Goal: Information Seeking & Learning: Learn about a topic

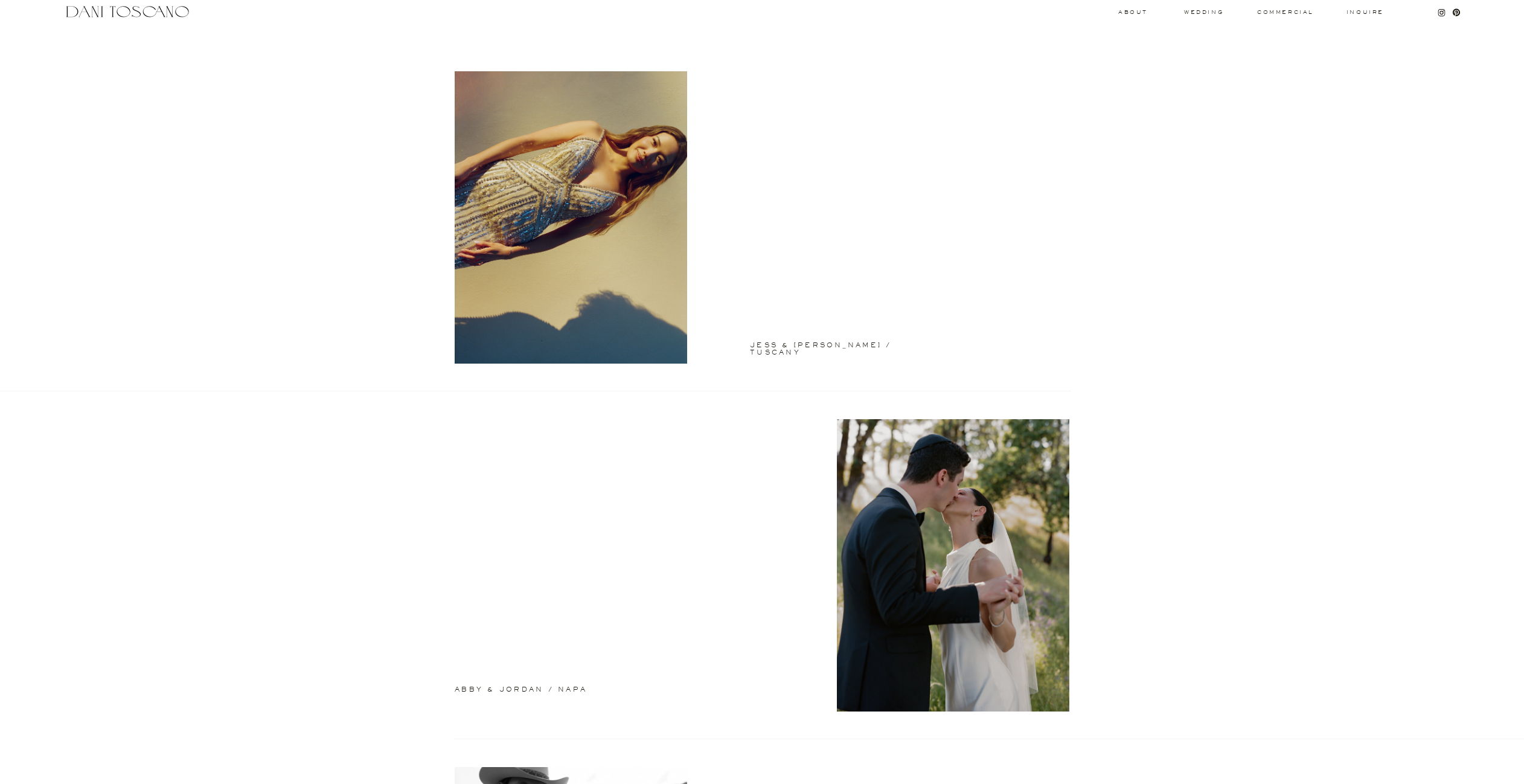
scroll to position [18, 0]
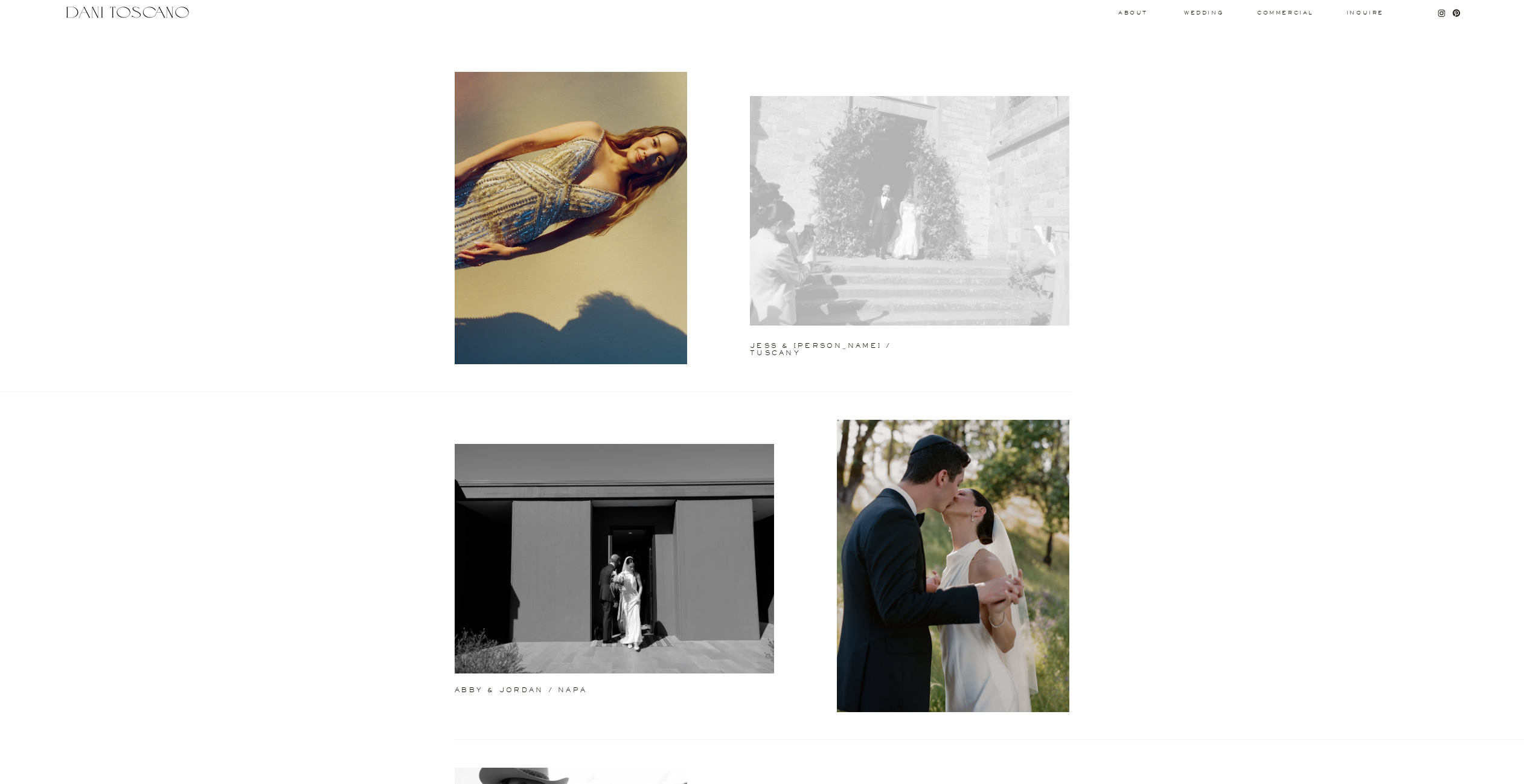
click at [947, 230] on div at bounding box center [909, 210] width 319 height 229
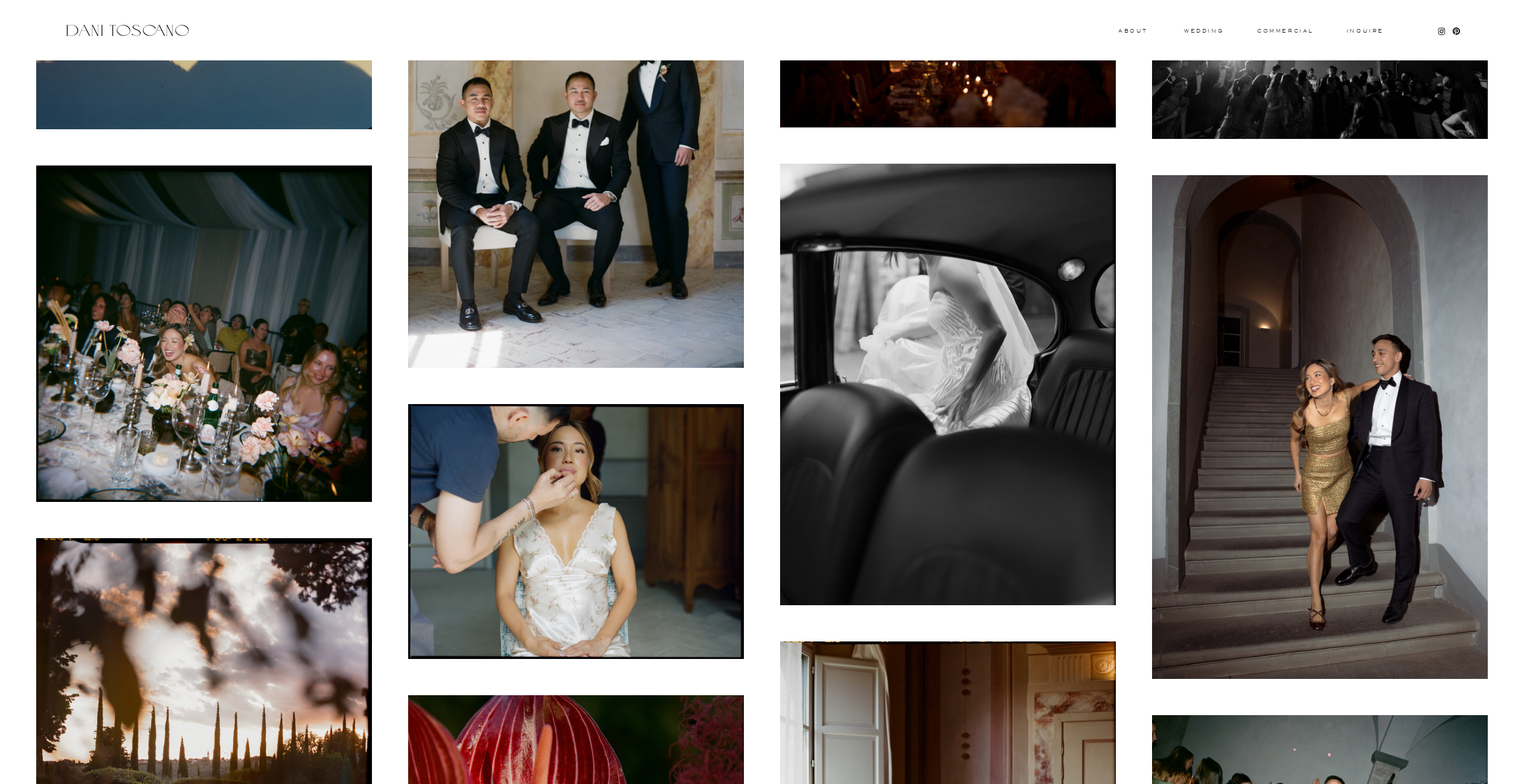
scroll to position [1286, 0]
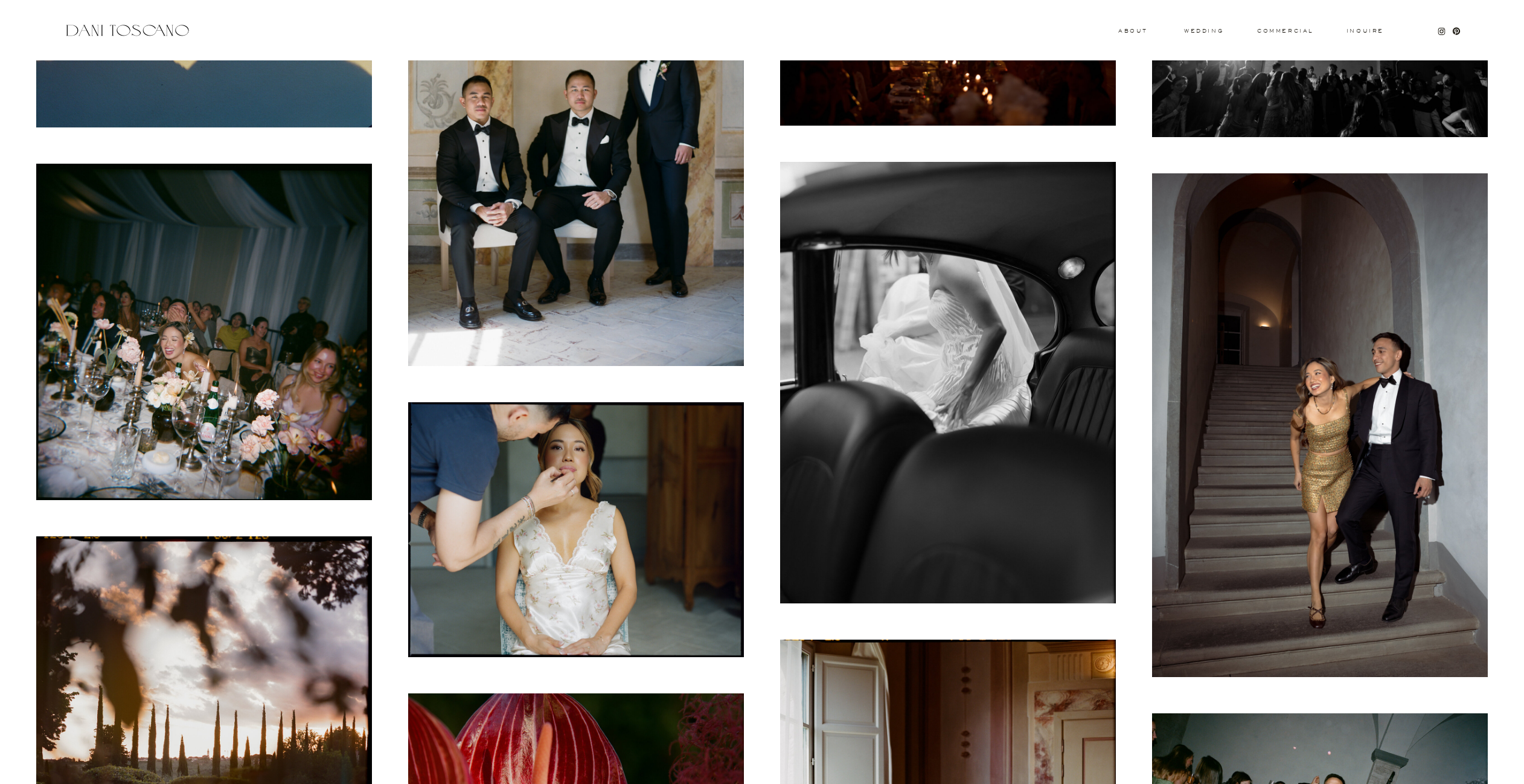
click at [252, 372] on img at bounding box center [204, 331] width 336 height 336
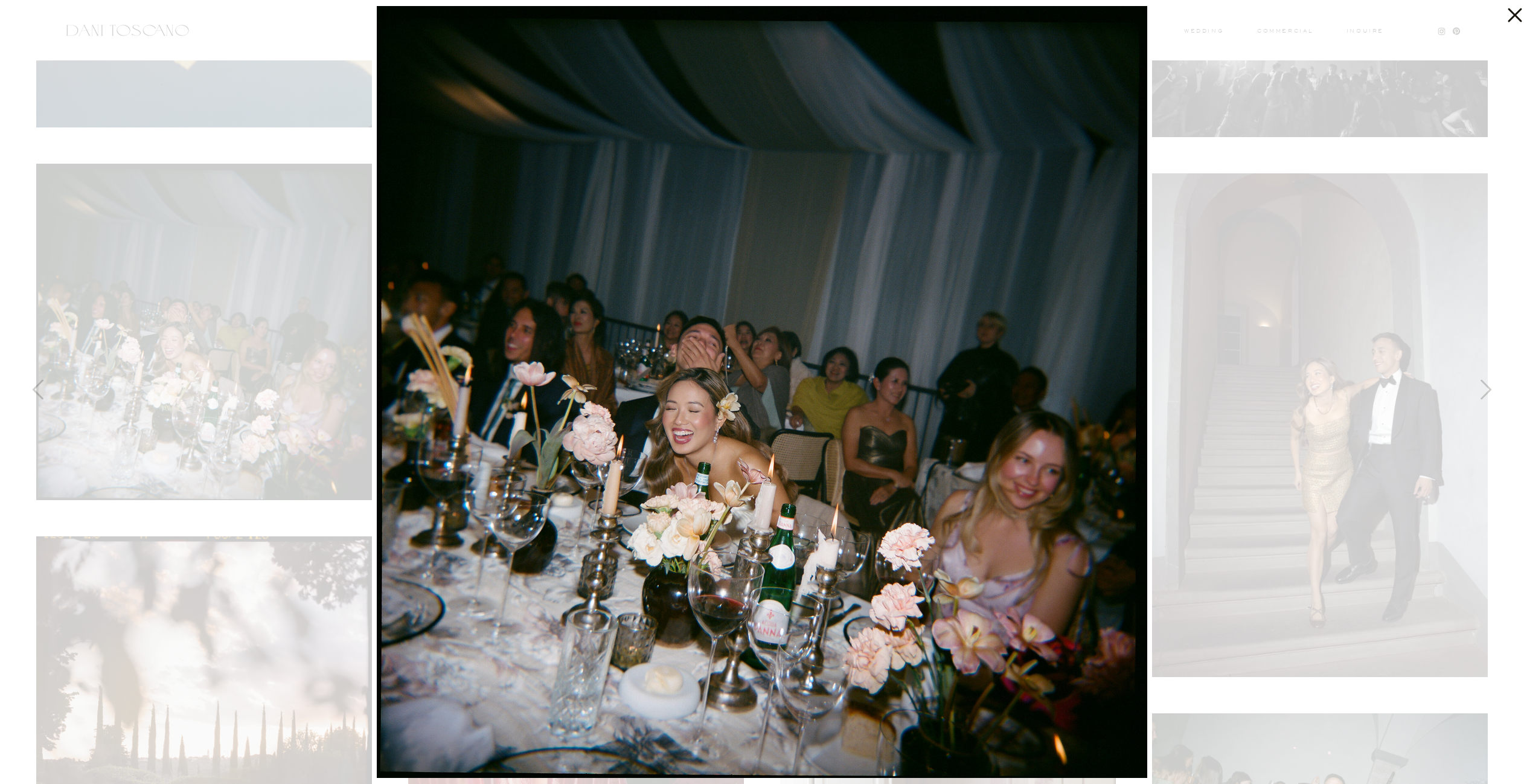
click at [1518, 12] on icon at bounding box center [1514, 15] width 14 height 14
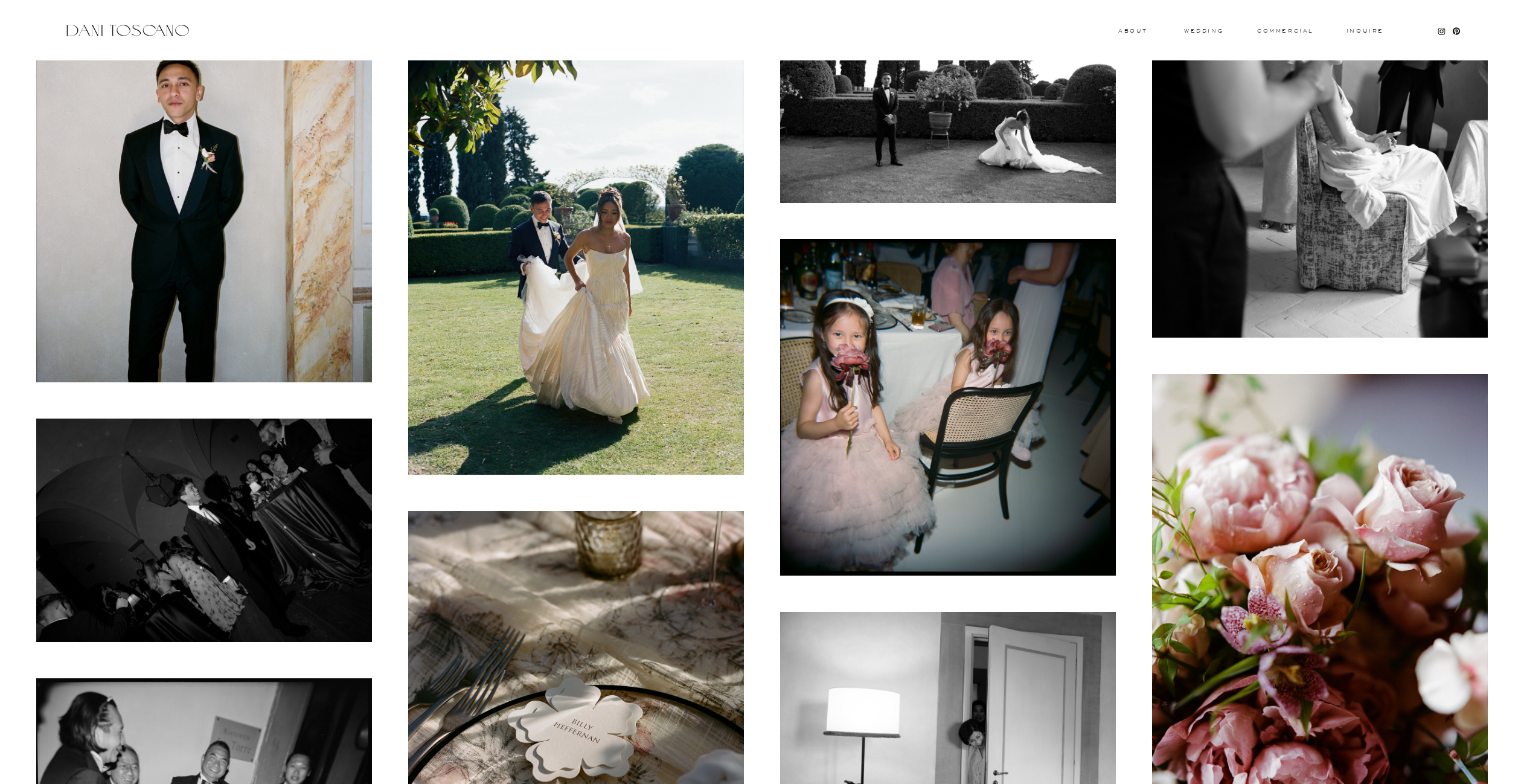
scroll to position [2429, 0]
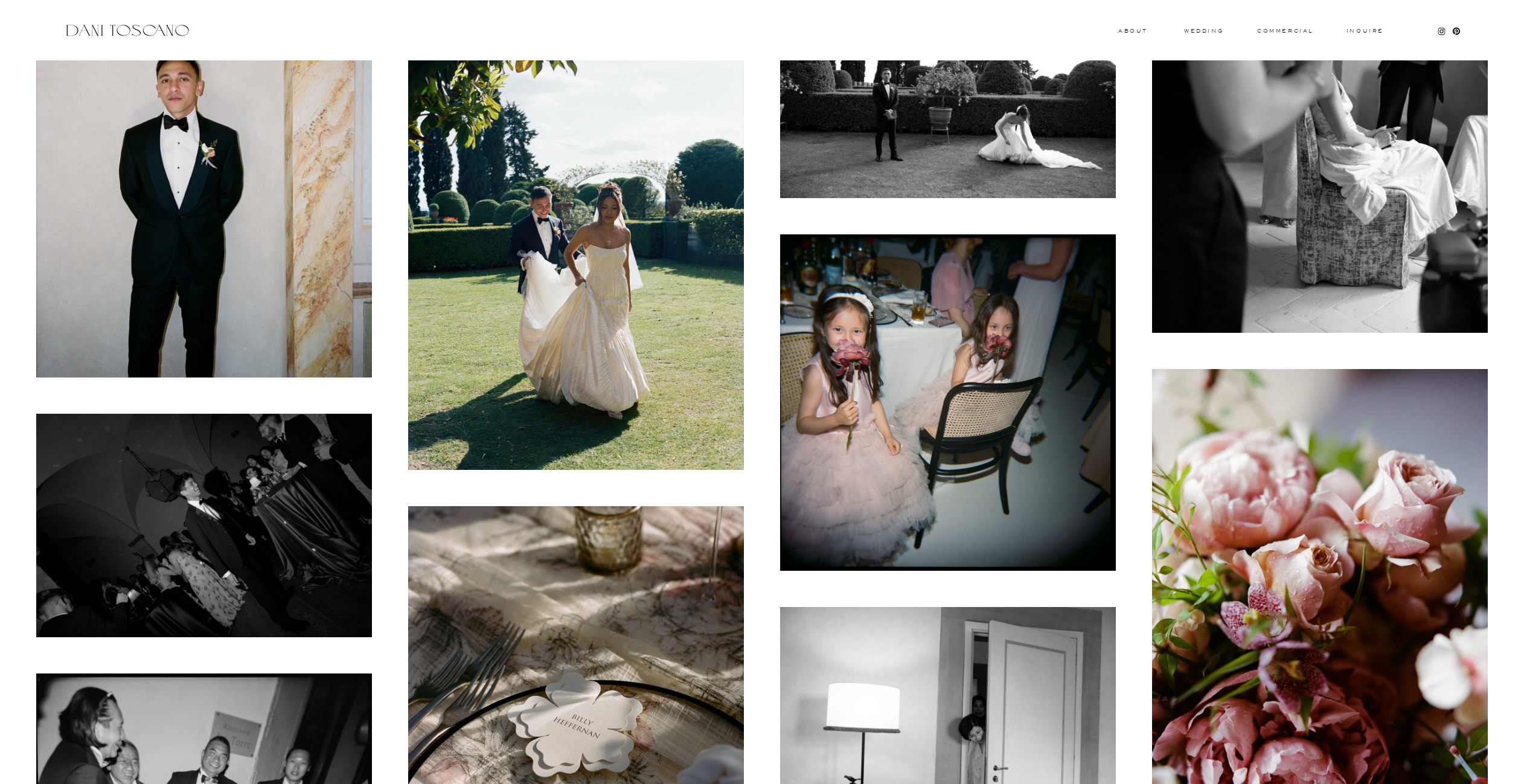
click at [1003, 442] on img at bounding box center [948, 402] width 336 height 336
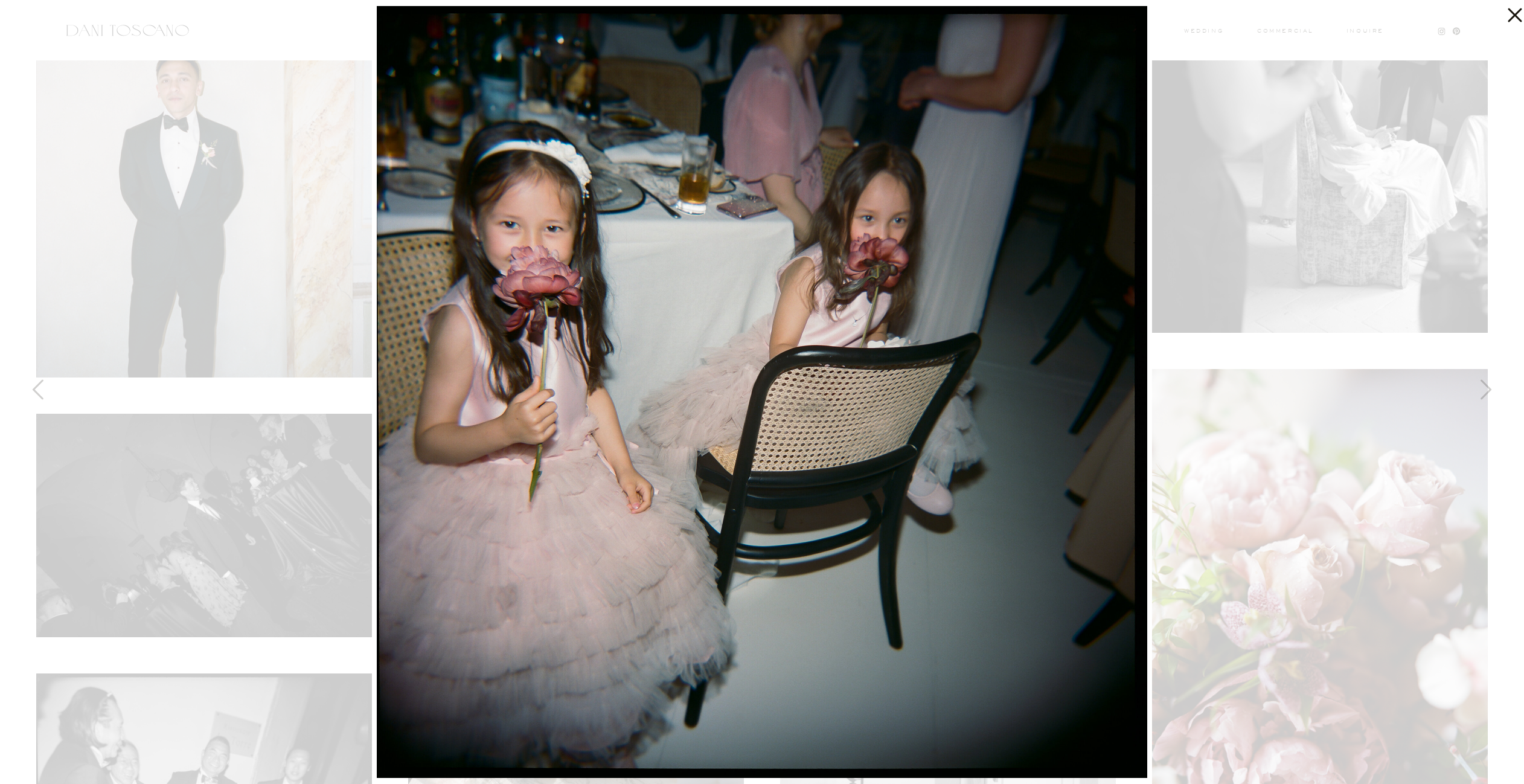
click at [1511, 19] on icon at bounding box center [1514, 15] width 14 height 14
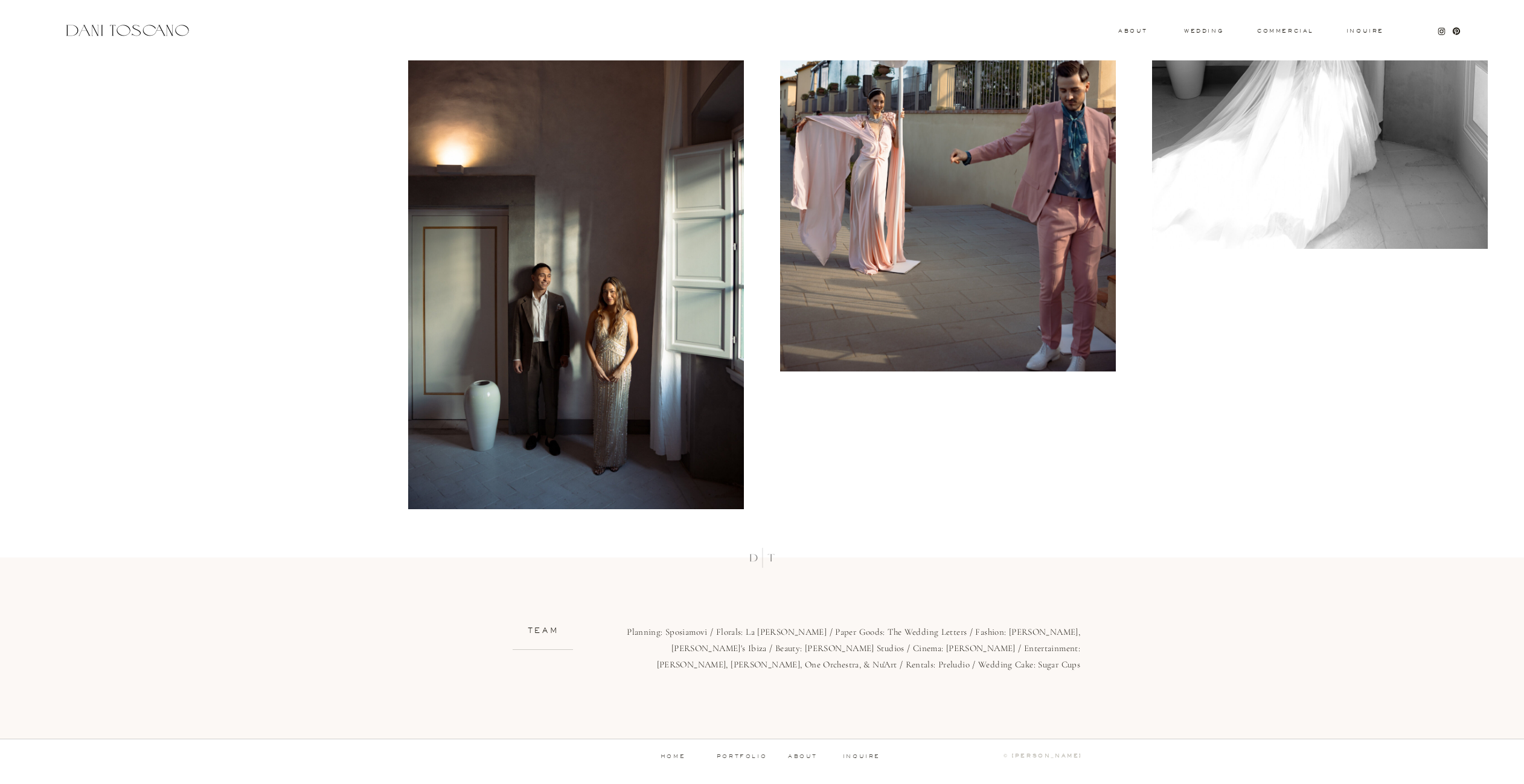
scroll to position [17501, 0]
click at [1197, 31] on h3 "wedding" at bounding box center [1204, 30] width 39 height 4
